Goal: Browse casually

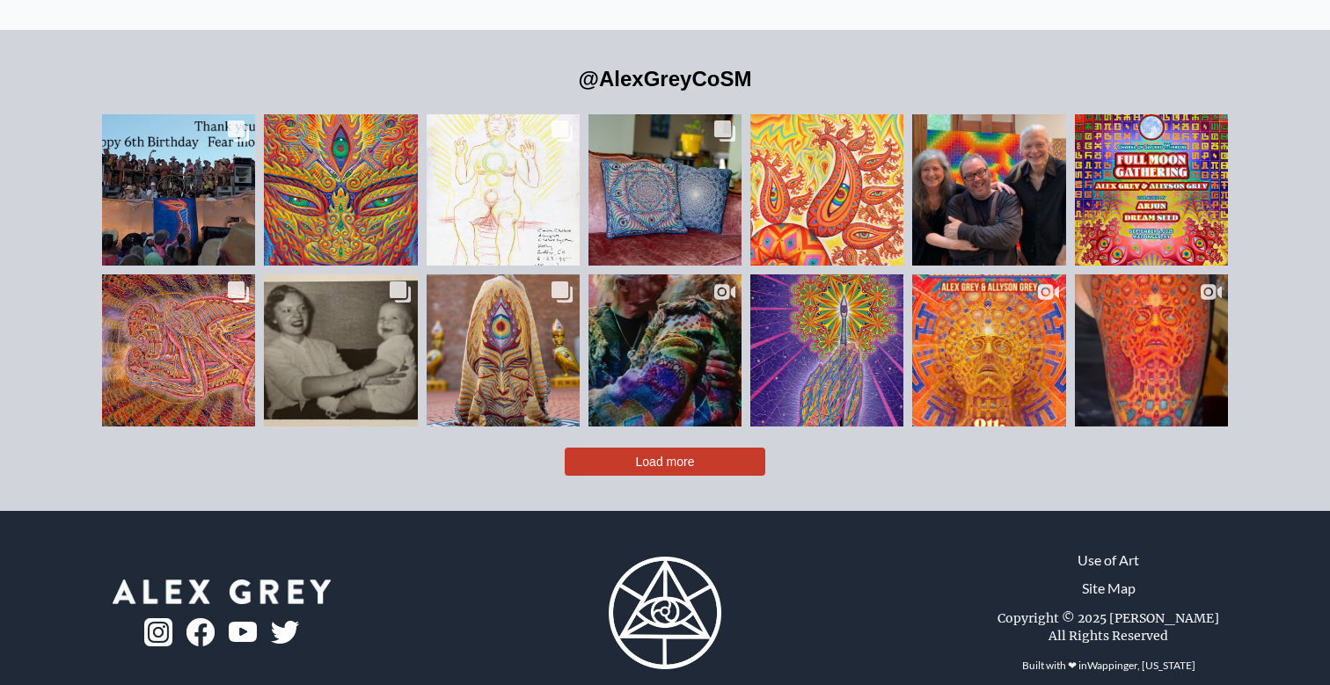
scroll to position [4027, 0]
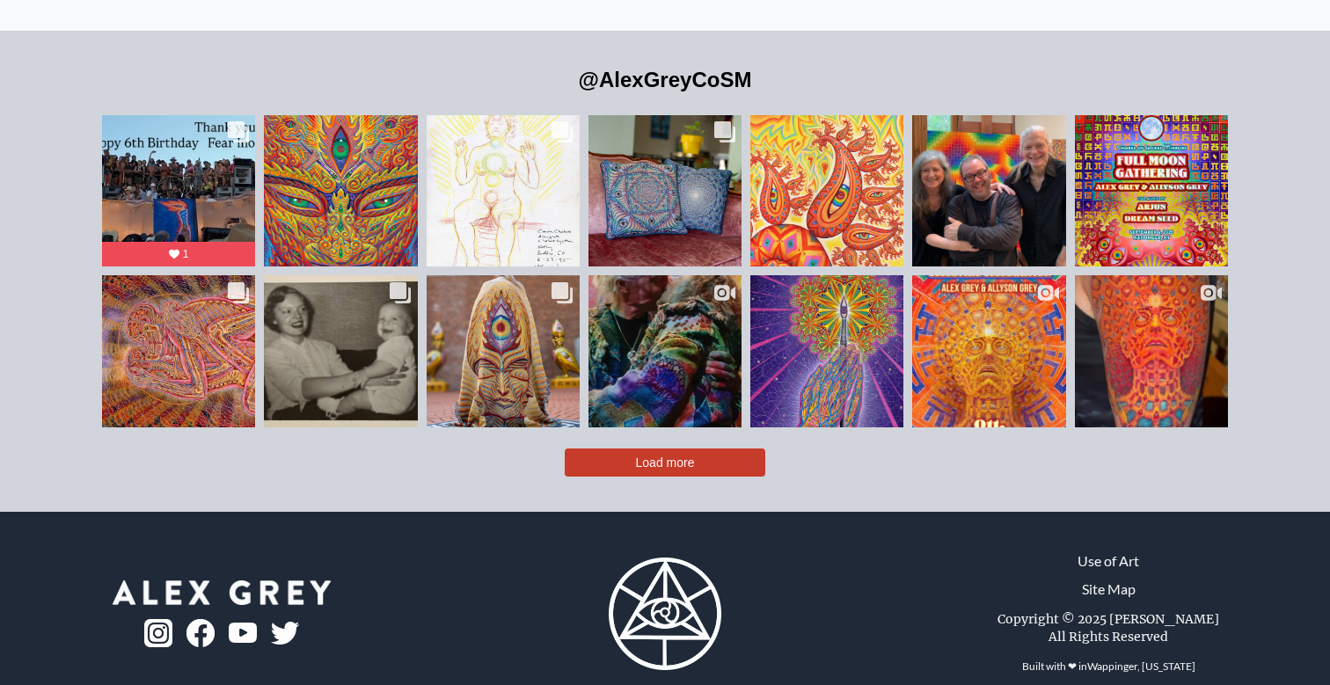
click at [617, 449] on button "Load more" at bounding box center [665, 463] width 201 height 28
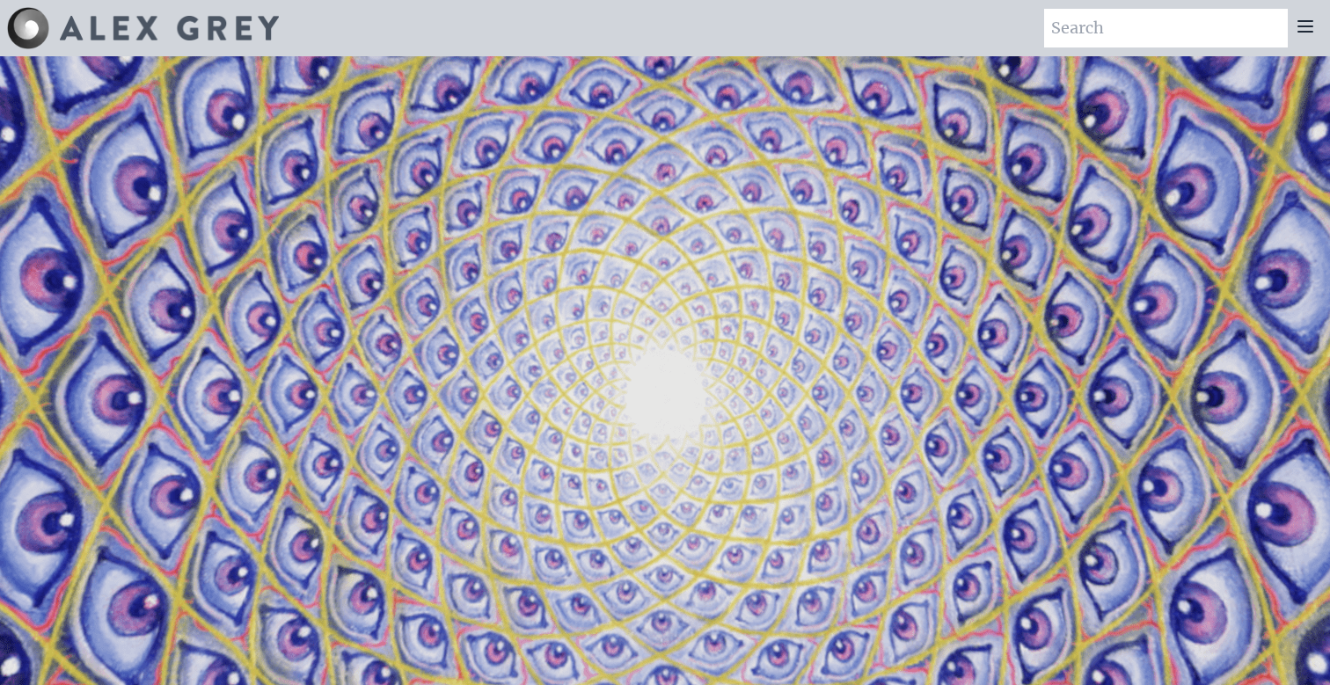
scroll to position [0, 0]
click at [1298, 30] on icon at bounding box center [1305, 26] width 21 height 21
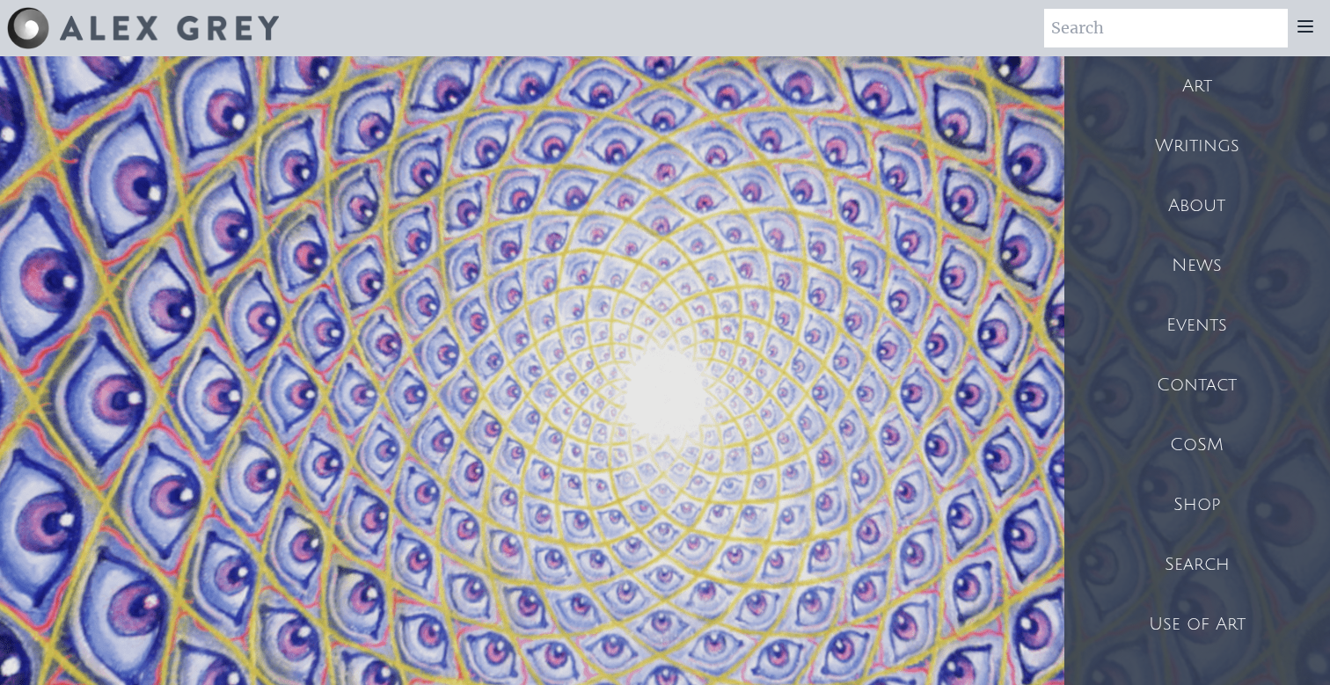
click at [1266, 78] on div "Art" at bounding box center [1197, 86] width 266 height 60
